Goal: Find specific page/section: Find specific page/section

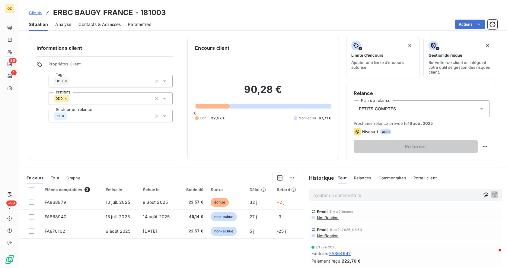
scroll to position [50, 0]
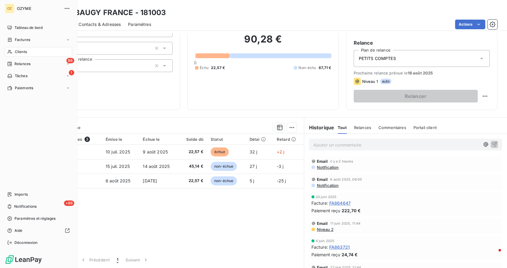
click at [21, 50] on span "Clients" at bounding box center [21, 51] width 12 height 5
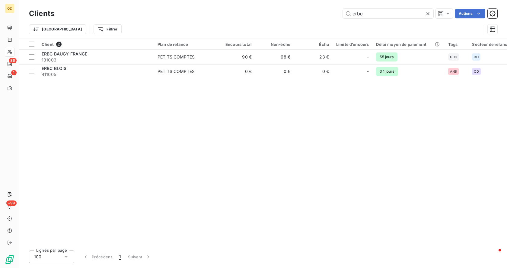
drag, startPoint x: 379, startPoint y: 12, endPoint x: 214, endPoint y: 9, distance: 164.3
click at [215, 9] on div "erbc Actions" at bounding box center [279, 14] width 435 height 10
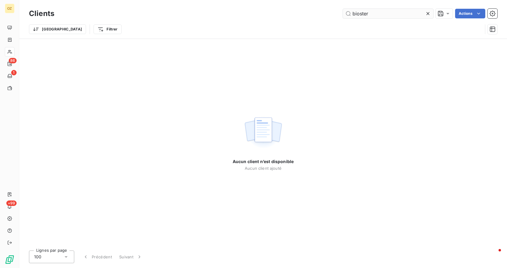
click at [360, 13] on input "bioster" at bounding box center [387, 14] width 90 height 10
click at [358, 15] on input "bioster" at bounding box center [387, 14] width 90 height 10
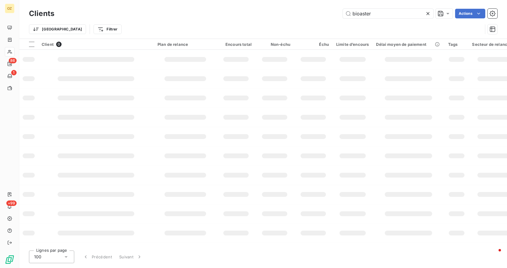
type input "bioaster"
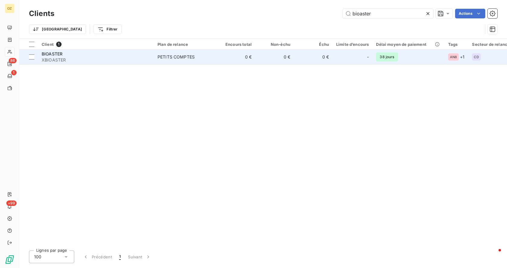
click at [86, 58] on span "XBIOASTER" at bounding box center [96, 60] width 109 height 6
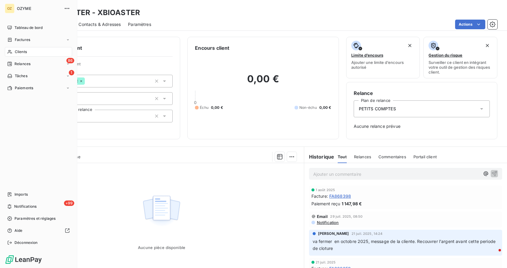
click at [21, 50] on span "Clients" at bounding box center [21, 51] width 12 height 5
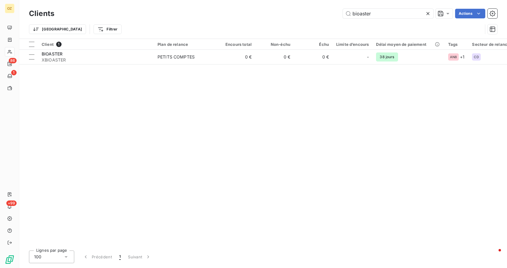
drag, startPoint x: 377, startPoint y: 16, endPoint x: 278, endPoint y: 4, distance: 100.1
click at [278, 4] on div "Clients bioaster Actions Trier Filtrer" at bounding box center [262, 19] width 487 height 39
